Goal: Check status: Check status

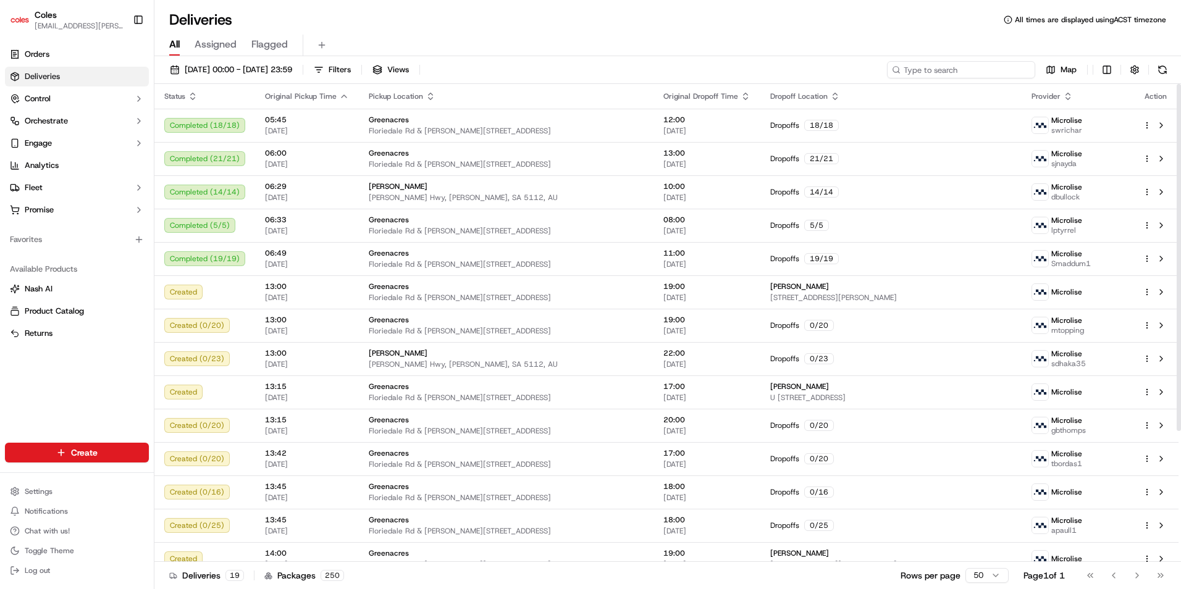
click at [975, 75] on input at bounding box center [961, 69] width 148 height 17
paste input "25f2378b6b3fdd95"
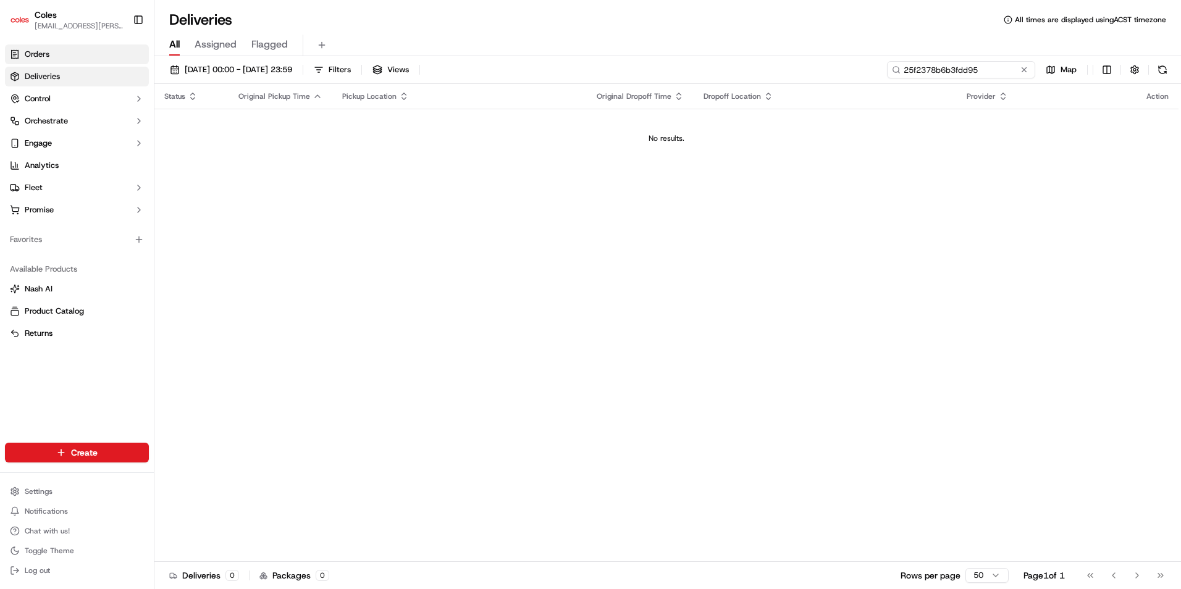
type input "25f2378b6b3fdd95"
click at [37, 54] on span "Orders" at bounding box center [37, 54] width 25 height 11
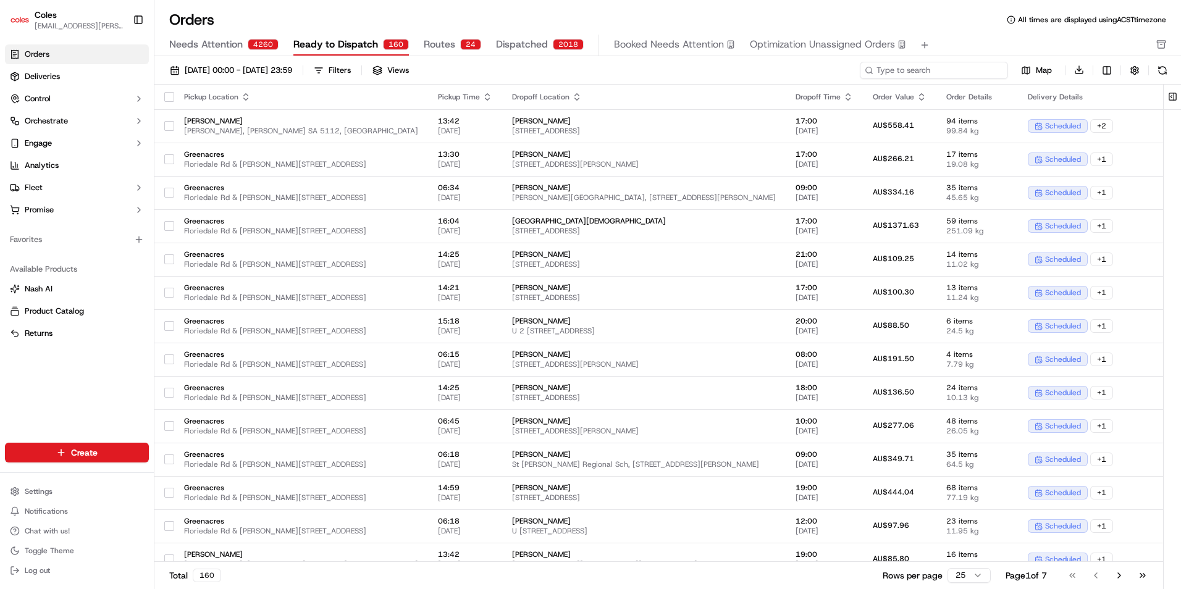
click at [947, 72] on input at bounding box center [934, 70] width 148 height 17
paste input "25f2378b6b3fdd95"
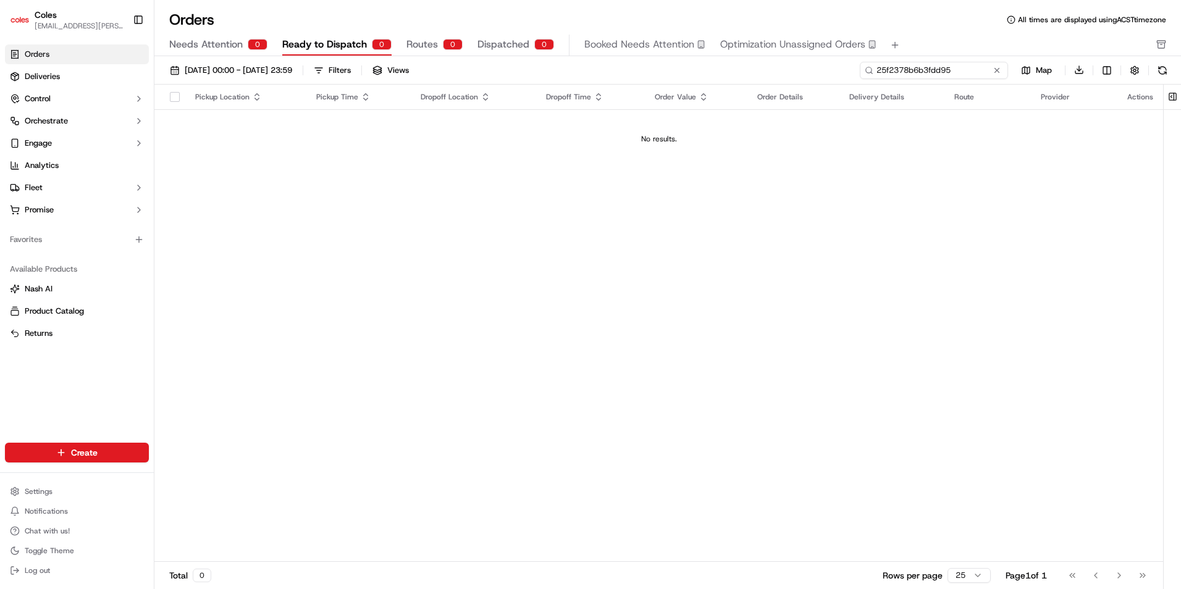
drag, startPoint x: 960, startPoint y: 72, endPoint x: 855, endPoint y: 75, distance: 104.4
click at [855, 75] on div "[DATE] 00:00 - [DATE] 23:59 Filters Views 25f2378b6b3fdd95 Map Download" at bounding box center [667, 72] width 1026 height 23
paste input "32385669"
type input "232385669"
